Goal: Information Seeking & Learning: Find specific fact

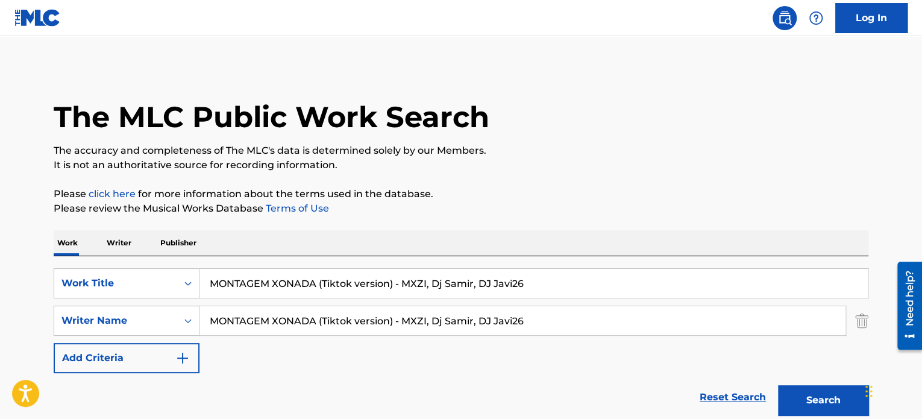
click at [681, 339] on div "SearchWithCriteria8d92adb5-7365-47cf-8534-6cbaf28475c3 Work Title MONTAGEM XONA…" at bounding box center [461, 320] width 814 height 105
type input "MONTAGEM XONADA"
drag, startPoint x: 479, startPoint y: 325, endPoint x: 181, endPoint y: 325, distance: 298.2
click at [181, 325] on div "SearchWithCriteriaed48a76c-ad22-431f-acd0-de41af76f7bf Writer Name MONTAGEM XON…" at bounding box center [461, 320] width 814 height 30
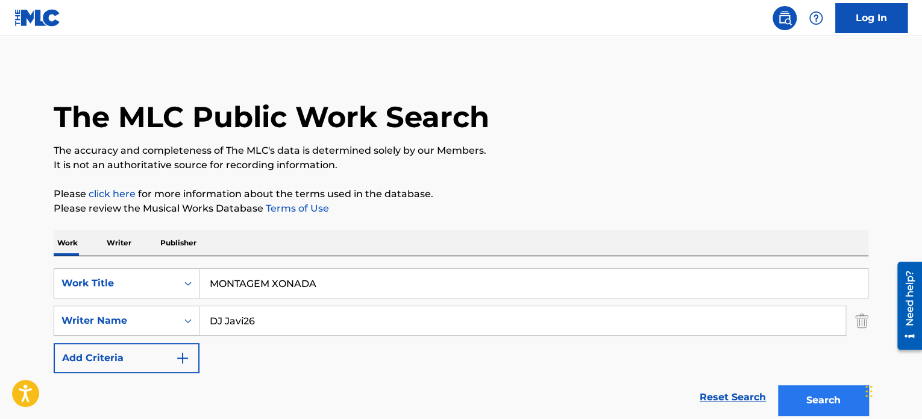
type input "DJ Javi26"
click at [833, 404] on button "Search" at bounding box center [823, 400] width 90 height 30
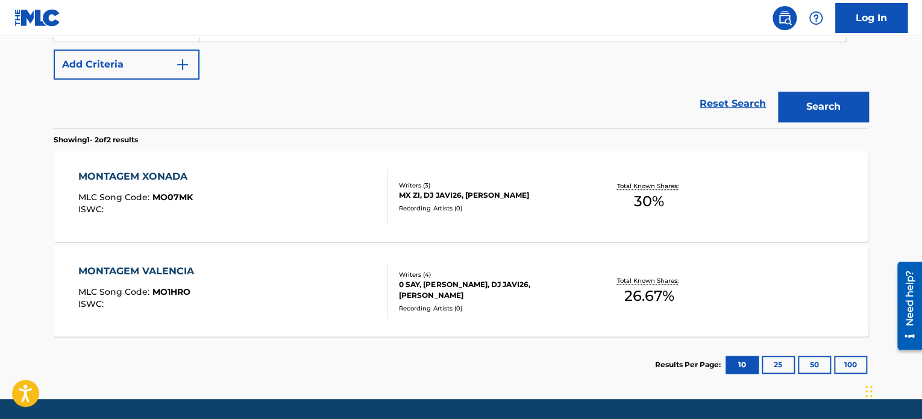
scroll to position [301, 0]
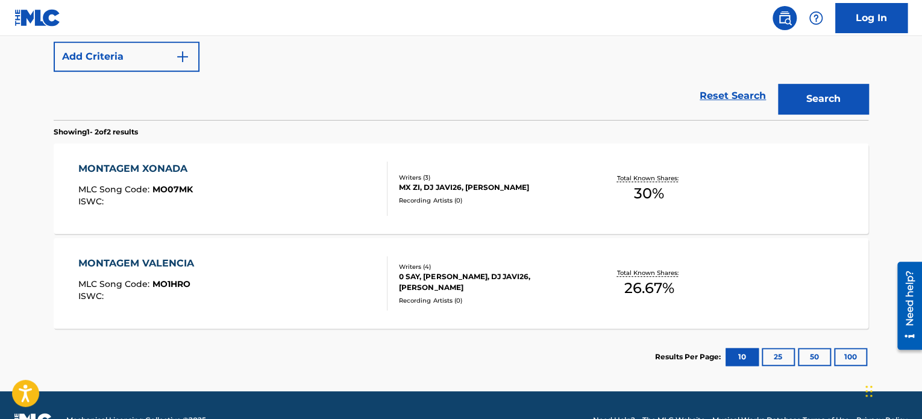
click at [135, 178] on div "MONTAGEM XONADA MLC Song Code : MO07MK ISWC :" at bounding box center [135, 188] width 115 height 54
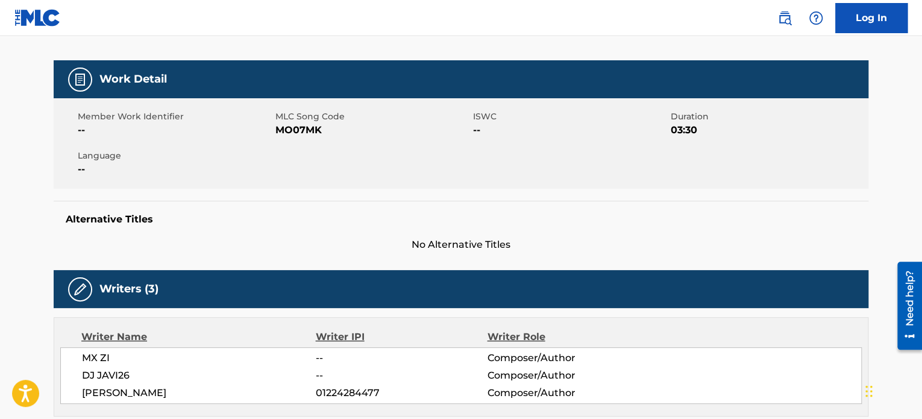
scroll to position [241, 0]
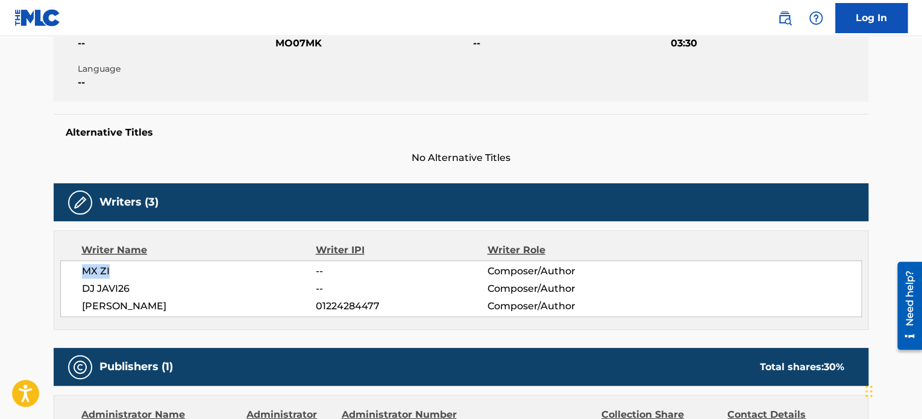
drag, startPoint x: 115, startPoint y: 269, endPoint x: 69, endPoint y: 269, distance: 46.4
click at [69, 269] on div "MX ZI -- Composer/Author DJ JAVI26 -- Composer/Author [PERSON_NAME] 01224284477…" at bounding box center [460, 288] width 801 height 57
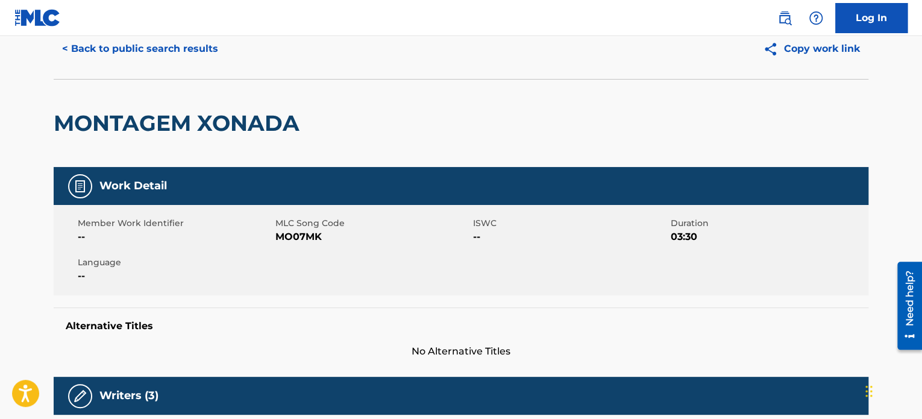
scroll to position [0, 0]
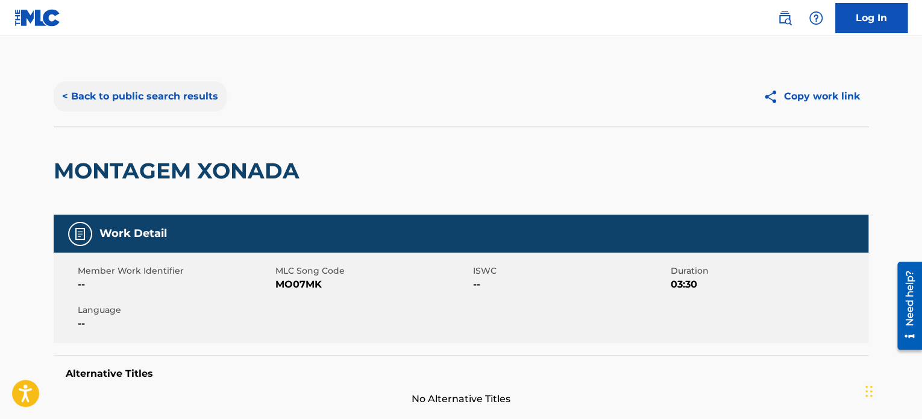
click at [66, 97] on button "< Back to public search results" at bounding box center [140, 96] width 173 height 30
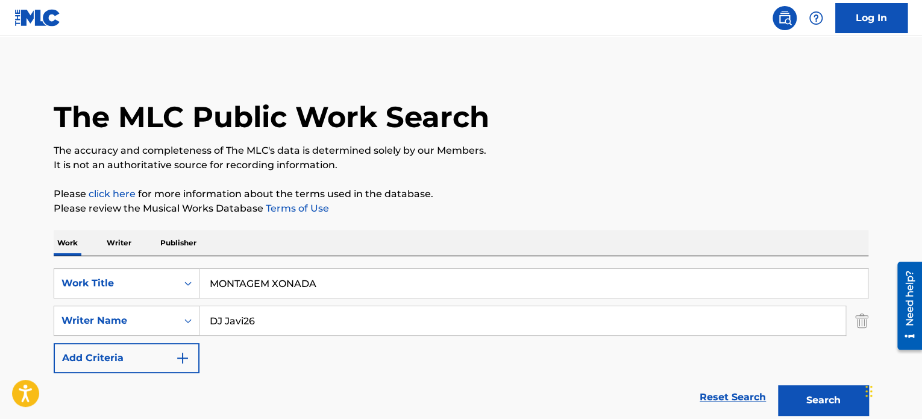
click at [240, 318] on input "DJ Javi26" at bounding box center [522, 320] width 646 height 29
click at [277, 279] on input "MONTAGEM XONADA" at bounding box center [533, 283] width 668 height 29
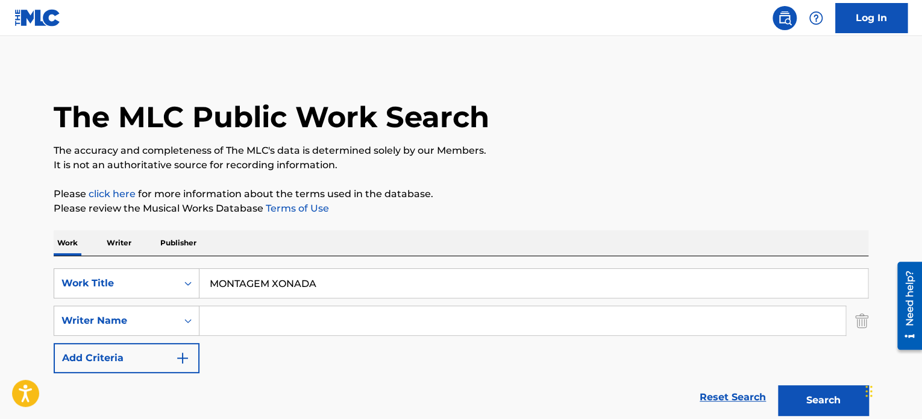
click at [277, 279] on input "MONTAGEM XONADA" at bounding box center [533, 283] width 668 height 29
paste input "ORCALERO ORCALO [PERSON_NAME]"
type input "ORCALERO ORCALO [PERSON_NAME]"
click at [827, 393] on button "Search" at bounding box center [823, 400] width 90 height 30
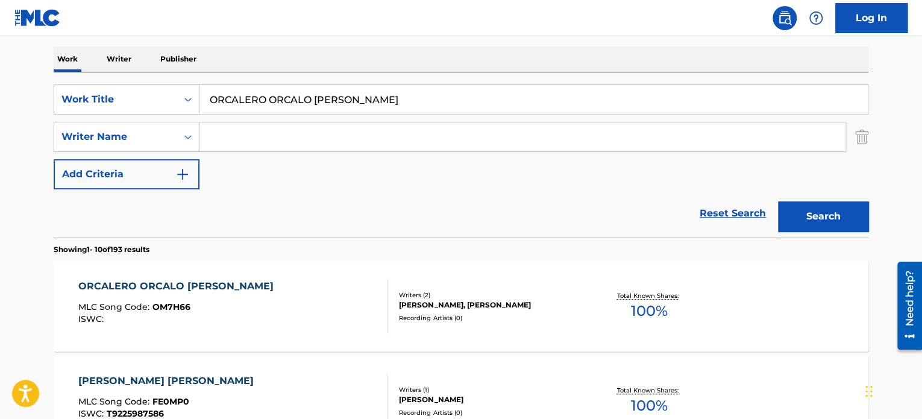
scroll to position [189, 0]
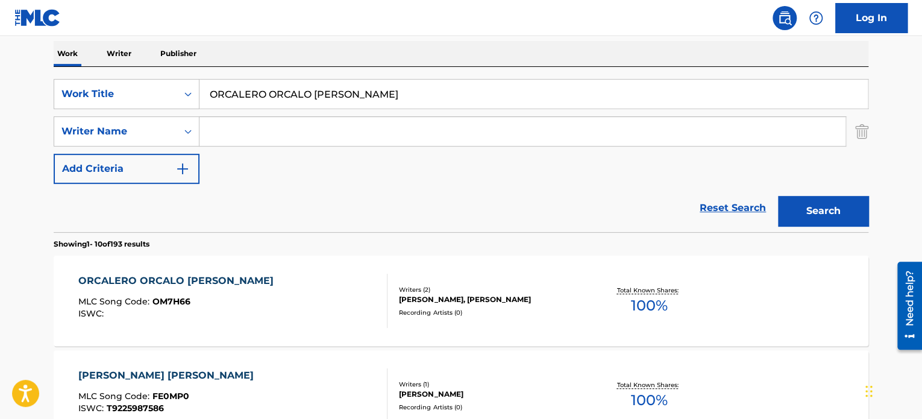
click at [173, 310] on div "ISWC :" at bounding box center [178, 313] width 201 height 9
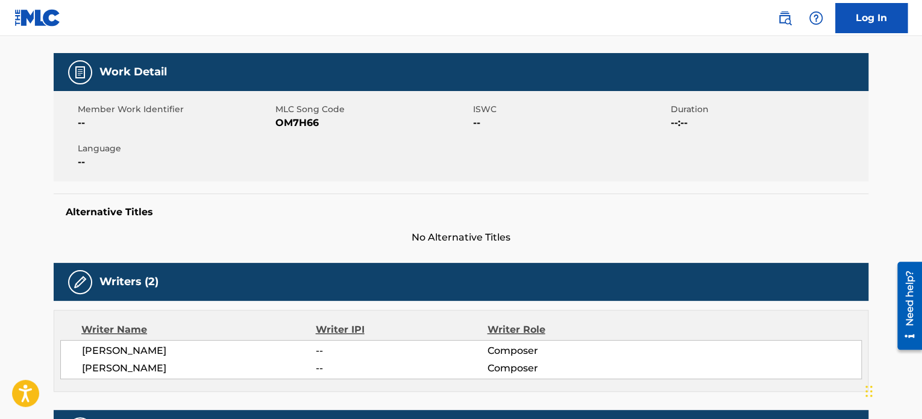
scroll to position [301, 0]
